Goal: Task Accomplishment & Management: Complete application form

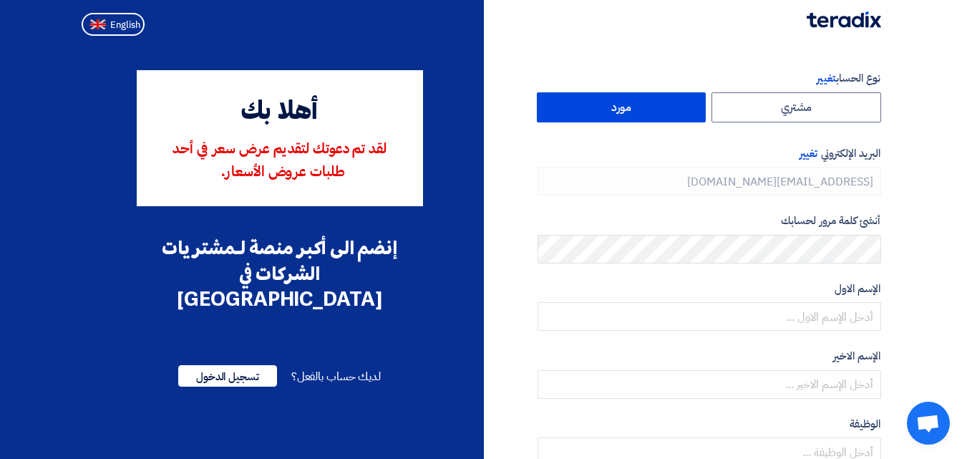
type input "+966 593767714"
type input "[PHONE_NUMBER]"
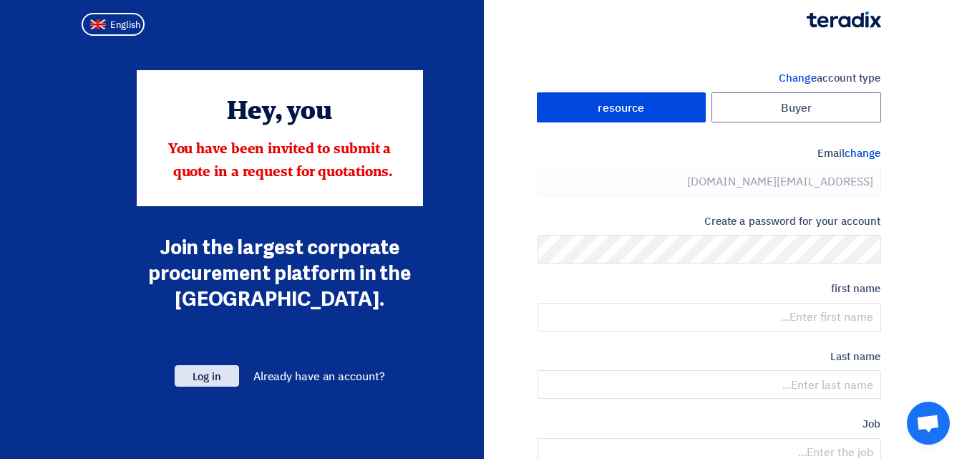
click at [220, 379] on font "Log in" at bounding box center [206, 376] width 29 height 16
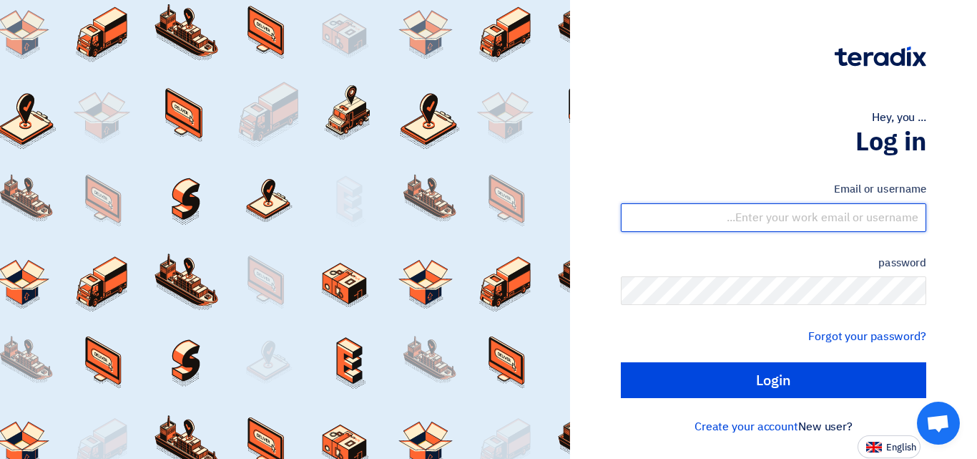
click at [869, 217] on input "text" at bounding box center [774, 217] width 306 height 29
click at [888, 217] on input "text" at bounding box center [774, 217] width 306 height 29
click at [847, 215] on input "text" at bounding box center [774, 217] width 306 height 29
type input "s"
click at [849, 209] on input "text" at bounding box center [774, 217] width 306 height 29
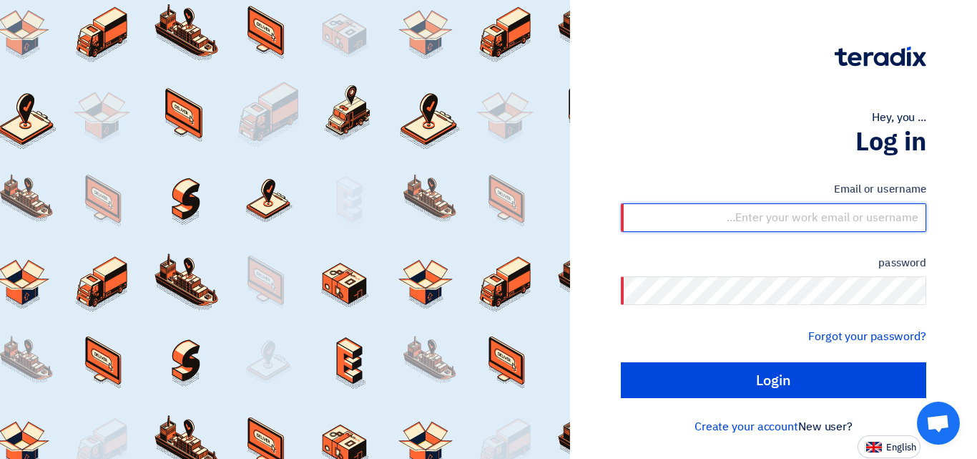
click at [761, 219] on input "text" at bounding box center [774, 217] width 306 height 29
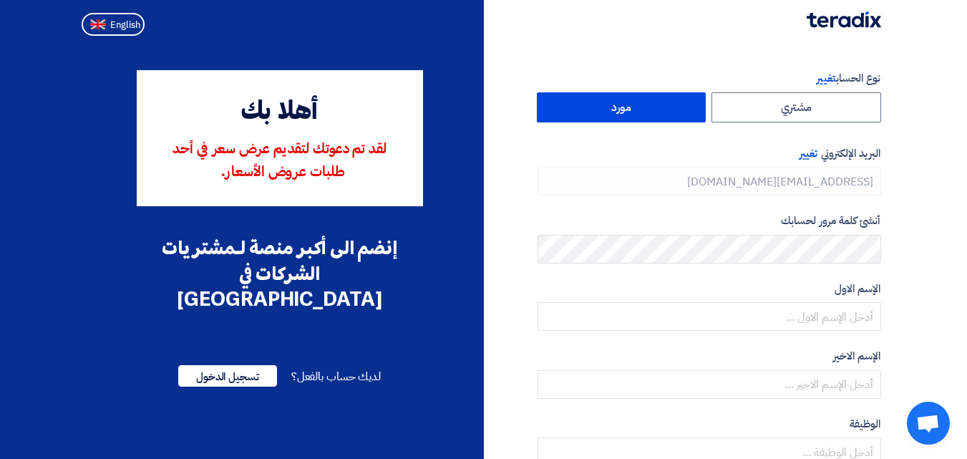
type input "[PHONE_NUMBER]"
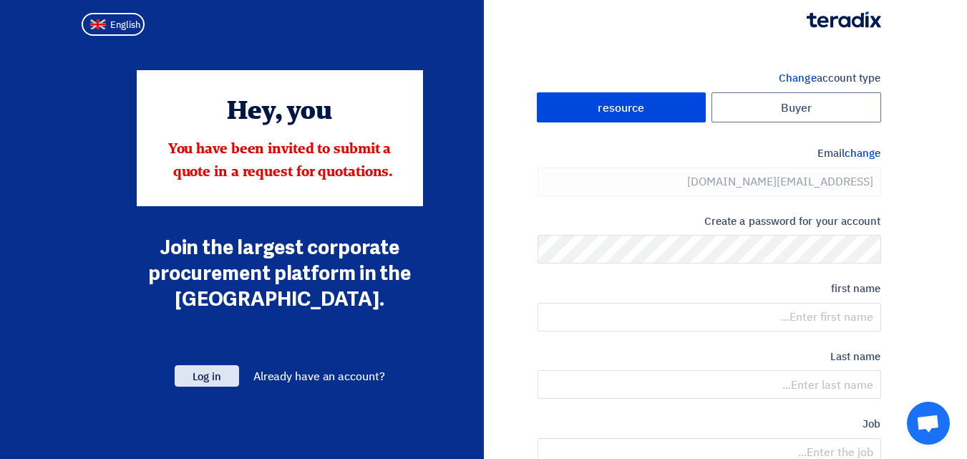
click at [222, 373] on span "Log in" at bounding box center [207, 375] width 64 height 21
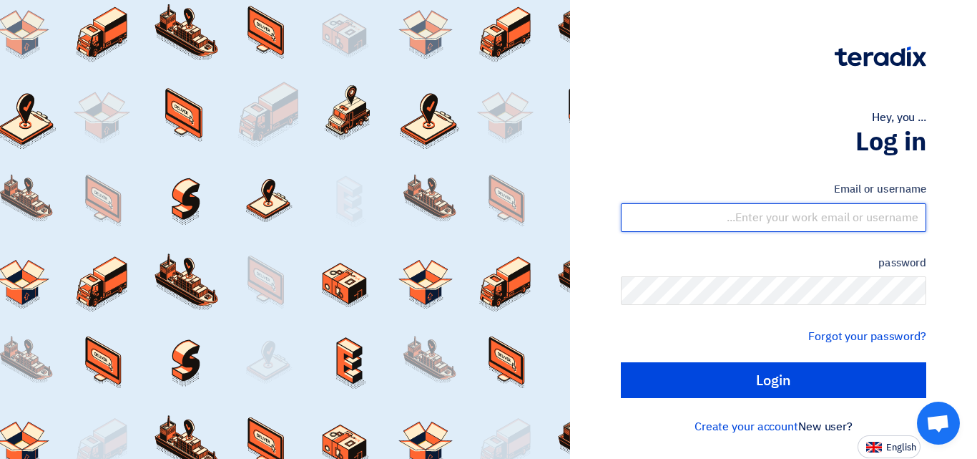
click at [859, 223] on input "text" at bounding box center [774, 217] width 306 height 29
click at [892, 209] on input "text" at bounding box center [774, 217] width 306 height 29
